Goal: Task Accomplishment & Management: Use online tool/utility

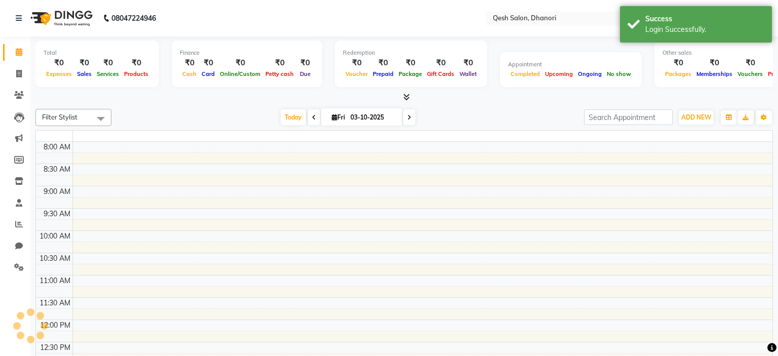
select select "en"
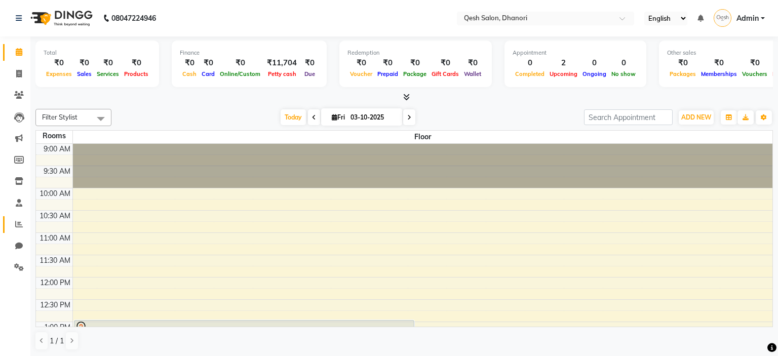
click at [9, 225] on link "Reports" at bounding box center [15, 224] width 24 height 17
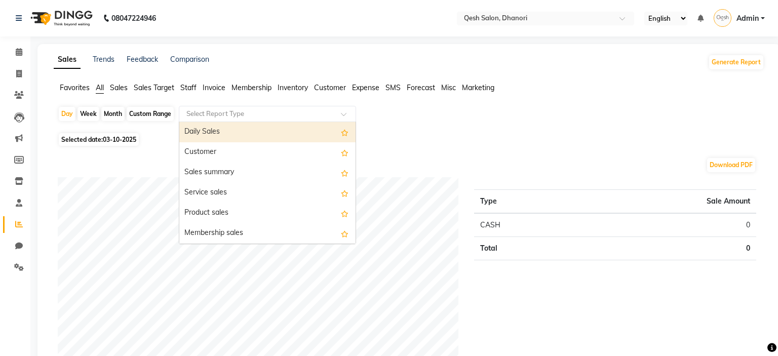
click at [270, 106] on div "Select Report Type" at bounding box center [267, 114] width 177 height 16
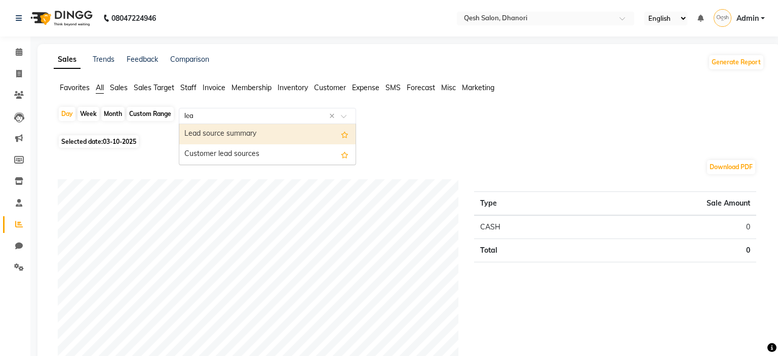
type input "lead"
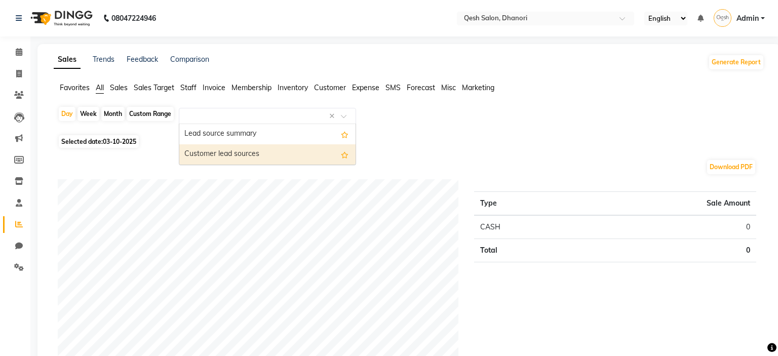
select select "full_report"
select select "csv"
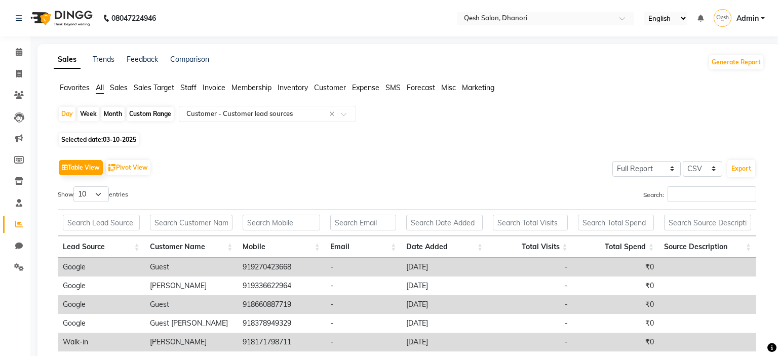
click at [110, 112] on div "Month" at bounding box center [112, 114] width 23 height 14
select select "10"
select select "2025"
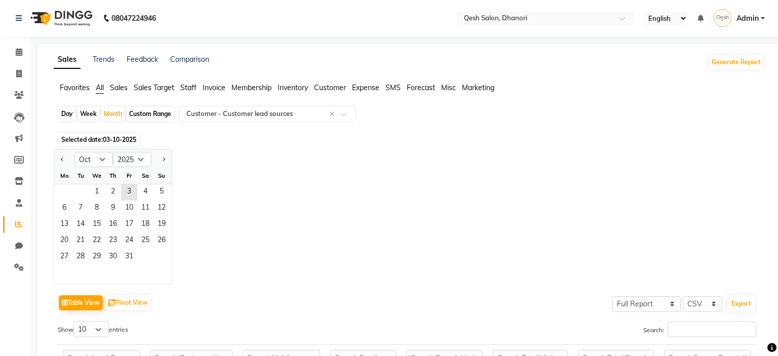
click at [67, 161] on div at bounding box center [64, 159] width 20 height 16
click at [66, 161] on div at bounding box center [64, 159] width 20 height 16
click at [64, 161] on button "Previous month" at bounding box center [62, 159] width 8 height 16
select select "9"
click at [64, 195] on span "1" at bounding box center [64, 192] width 16 height 16
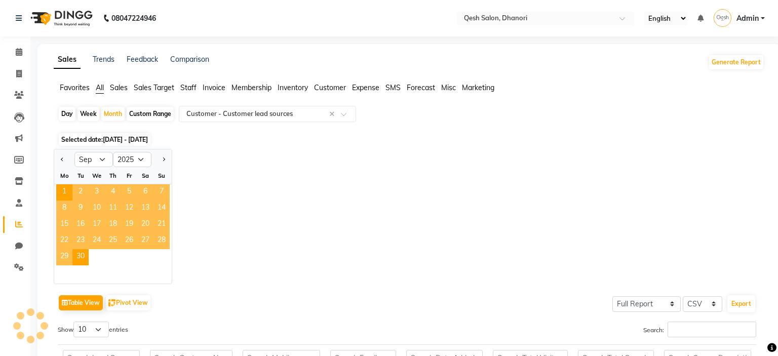
click at [418, 149] on div "Jan Feb Mar Apr May Jun Jul Aug Sep Oct Nov Dec 2015 2016 2017 2018 2019 2020 2…" at bounding box center [409, 216] width 711 height 135
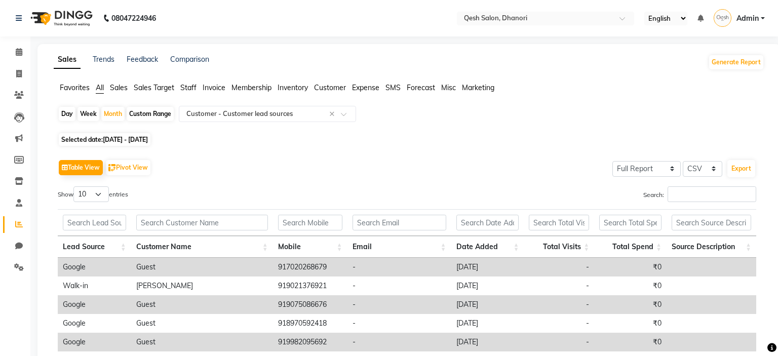
click at [117, 141] on span "01-09-2025 - 30-09-2025" at bounding box center [125, 140] width 45 height 8
select select "9"
select select "2025"
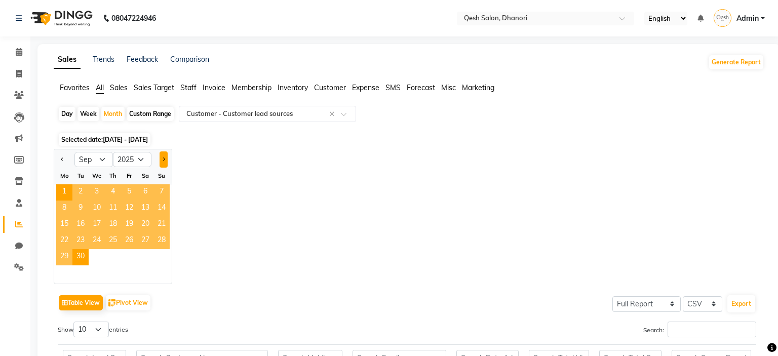
click at [167, 159] on button "Next month" at bounding box center [164, 159] width 8 height 16
select select "10"
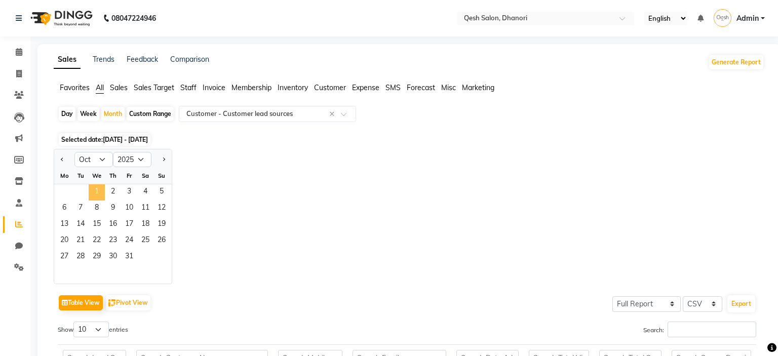
click at [99, 187] on span "1" at bounding box center [97, 192] width 16 height 16
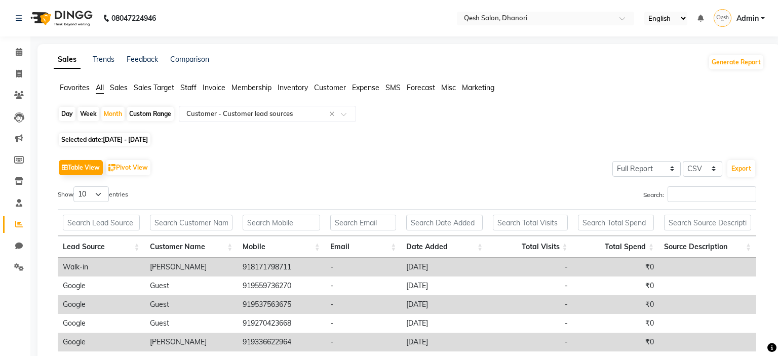
click at [495, 144] on div "Selected date: 01-10-2025 - 31-10-2025" at bounding box center [411, 139] width 706 height 11
click at [19, 56] on icon at bounding box center [19, 52] width 7 height 8
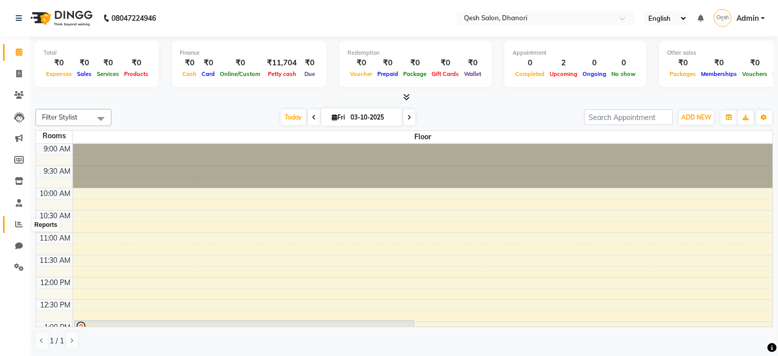
click at [23, 227] on span at bounding box center [19, 225] width 18 height 12
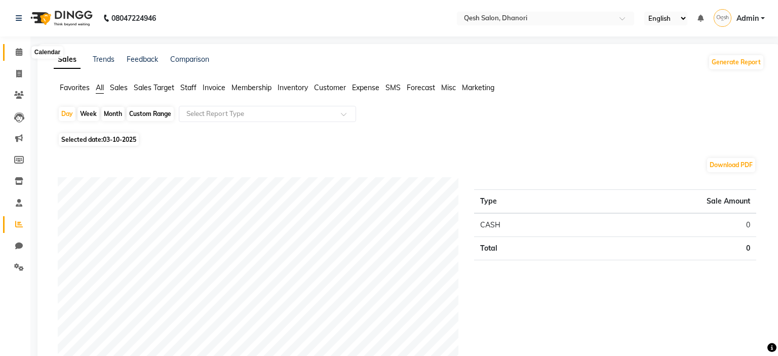
click at [25, 58] on span at bounding box center [19, 53] width 18 height 12
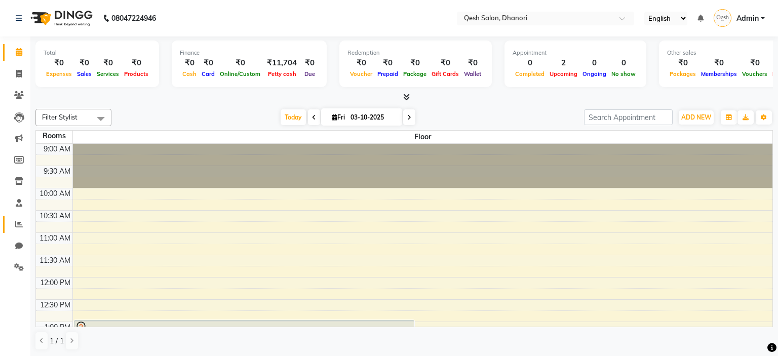
click at [13, 225] on span at bounding box center [19, 225] width 18 height 12
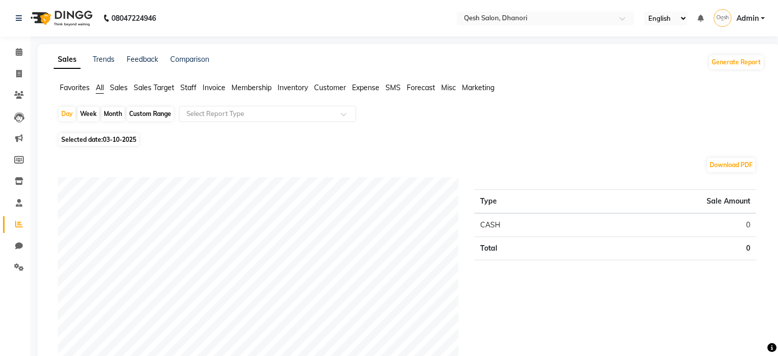
click at [1, 44] on li "Calendar" at bounding box center [15, 53] width 30 height 22
click at [9, 52] on link "Calendar" at bounding box center [15, 52] width 24 height 17
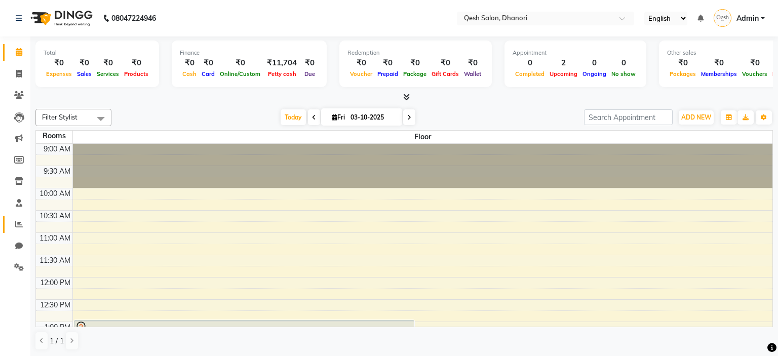
click at [13, 222] on span at bounding box center [19, 225] width 18 height 12
